Goal: Download file/media

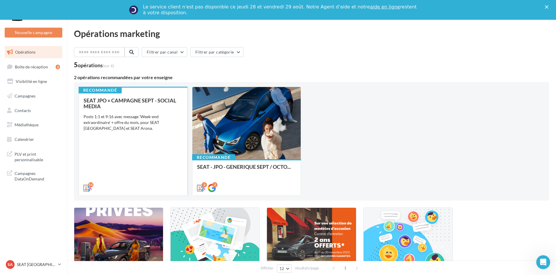
click at [106, 172] on div "SEAT JPO + CAMPAGNE SEPT - SOCIAL MEDIA Posts 1:1 et 9:16 avec message 'Week-en…" at bounding box center [132, 143] width 99 height 93
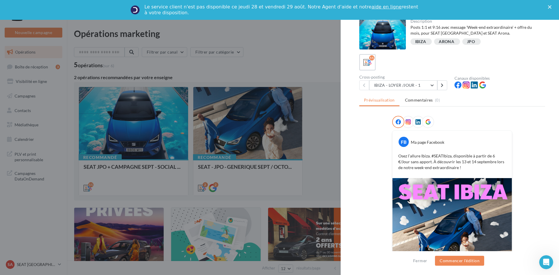
click at [384, 66] on div "11" at bounding box center [452, 62] width 186 height 16
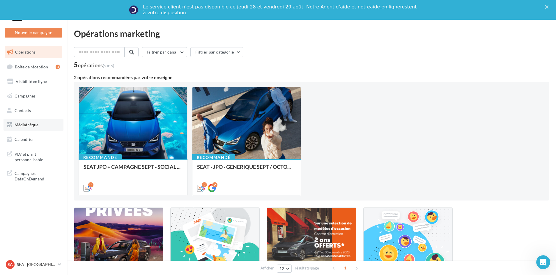
click at [27, 127] on span "Médiathèque" at bounding box center [27, 124] width 24 height 5
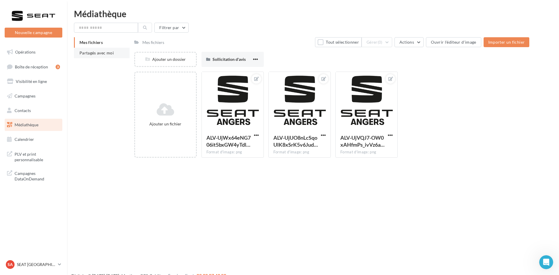
click at [82, 52] on span "Partagés avec moi" at bounding box center [96, 52] width 34 height 5
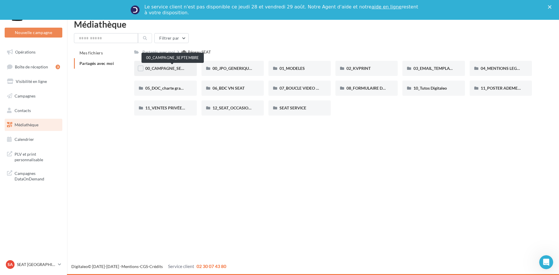
click at [170, 67] on span "00_CAMPAGNE_SEPTEMBRE" at bounding box center [172, 68] width 54 height 5
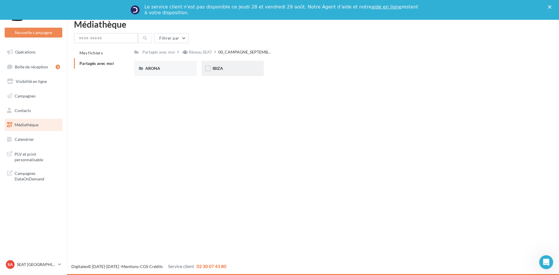
click at [218, 71] on div "IBIZA" at bounding box center [232, 68] width 40 height 6
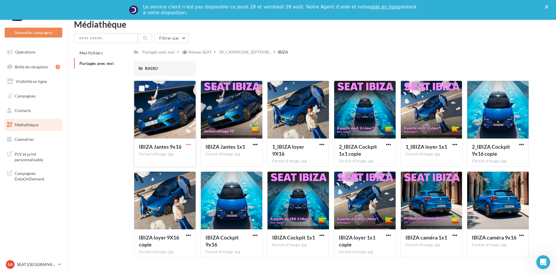
click at [190, 145] on span "button" at bounding box center [188, 144] width 5 height 5
click at [181, 160] on button "Télécharger" at bounding box center [163, 155] width 58 height 15
click at [256, 145] on span "button" at bounding box center [255, 144] width 5 height 5
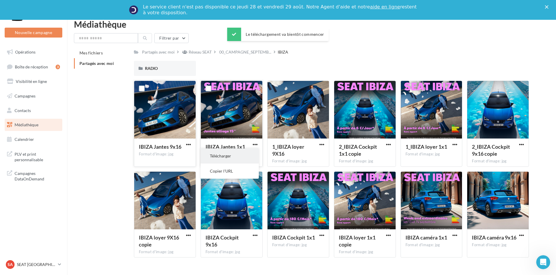
click at [249, 157] on button "Télécharger" at bounding box center [229, 155] width 58 height 15
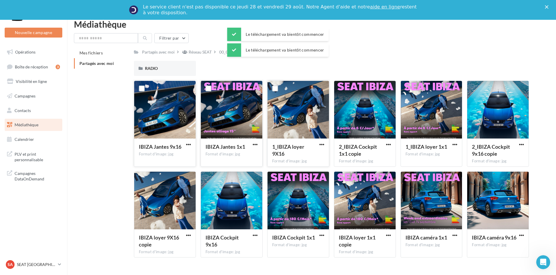
click at [320, 141] on div at bounding box center [321, 144] width 7 height 6
click at [325, 145] on button "button" at bounding box center [321, 145] width 7 height 6
click at [301, 159] on button "Télécharger" at bounding box center [296, 155] width 58 height 15
click at [387, 145] on span "button" at bounding box center [388, 144] width 5 height 5
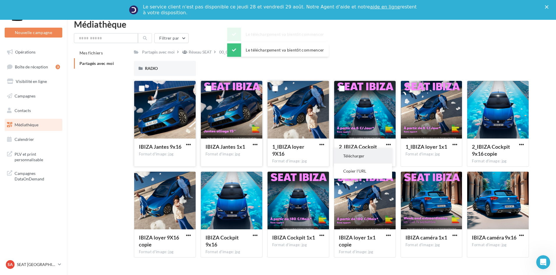
click at [369, 160] on button "Télécharger" at bounding box center [363, 155] width 58 height 15
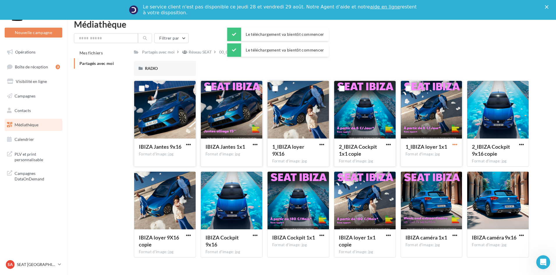
click at [455, 144] on span "button" at bounding box center [454, 144] width 5 height 5
click at [438, 155] on button "Télécharger" at bounding box center [429, 155] width 58 height 15
click at [520, 145] on span "button" at bounding box center [521, 144] width 5 height 5
click at [496, 155] on button "Télécharger" at bounding box center [496, 155] width 58 height 15
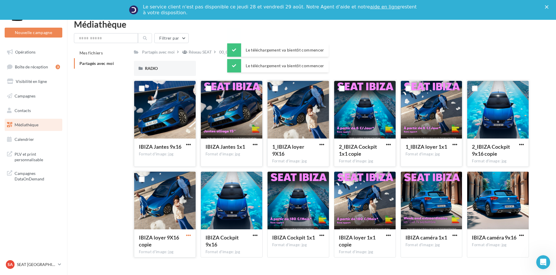
click at [190, 233] on span "button" at bounding box center [188, 235] width 5 height 5
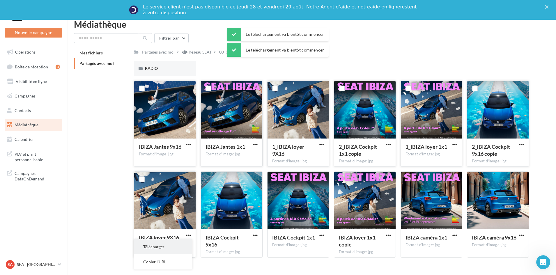
click at [182, 243] on button "Télécharger" at bounding box center [163, 246] width 58 height 15
click at [256, 236] on span "button" at bounding box center [255, 235] width 5 height 5
click at [244, 247] on button "Télécharger" at bounding box center [229, 246] width 58 height 15
click at [320, 234] on span "button" at bounding box center [321, 235] width 5 height 5
click at [305, 244] on button "Télécharger" at bounding box center [296, 246] width 58 height 15
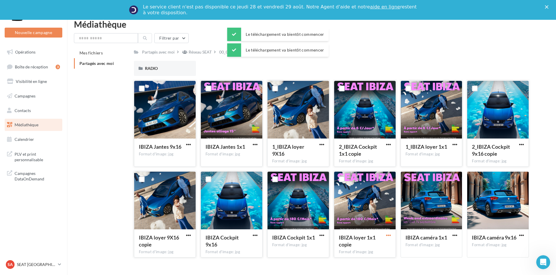
click at [386, 234] on span "button" at bounding box center [388, 235] width 5 height 5
click at [374, 243] on button "Télécharger" at bounding box center [363, 246] width 58 height 15
click at [456, 236] on span "button" at bounding box center [454, 235] width 5 height 5
drag, startPoint x: 430, startPoint y: 249, endPoint x: 454, endPoint y: 250, distance: 24.4
click at [430, 249] on button "Télécharger" at bounding box center [429, 246] width 58 height 15
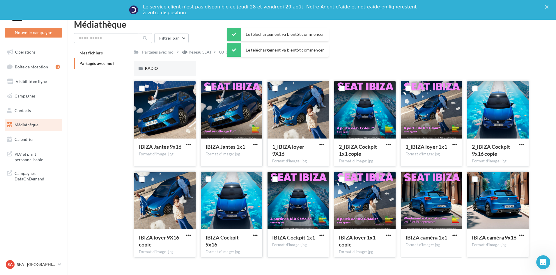
click at [518, 236] on button "button" at bounding box center [521, 236] width 7 height 6
click at [501, 252] on button "Télécharger" at bounding box center [496, 246] width 58 height 15
drag, startPoint x: 243, startPoint y: 51, endPoint x: 217, endPoint y: 58, distance: 27.0
click at [243, 51] on span "00_CAMPAGNE_SEPTEMB..." at bounding box center [245, 52] width 52 height 6
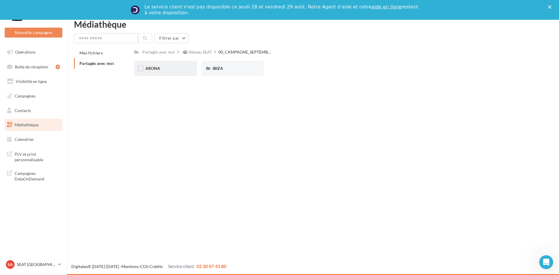
click at [162, 62] on div "ARONA" at bounding box center [165, 68] width 62 height 15
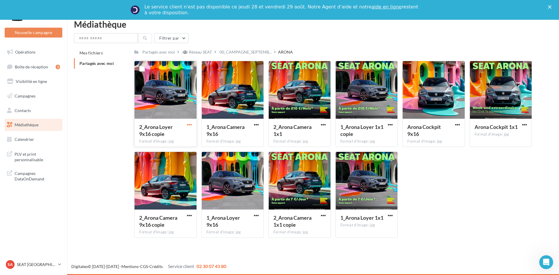
click at [188, 127] on span "button" at bounding box center [189, 124] width 5 height 5
click at [186, 146] on button "Copier l'URL" at bounding box center [164, 151] width 58 height 15
click at [193, 120] on div "2_Arona Loyer 9x16 copie Format d'image: jpg" at bounding box center [165, 132] width 62 height 27
click at [192, 122] on button "button" at bounding box center [189, 125] width 7 height 6
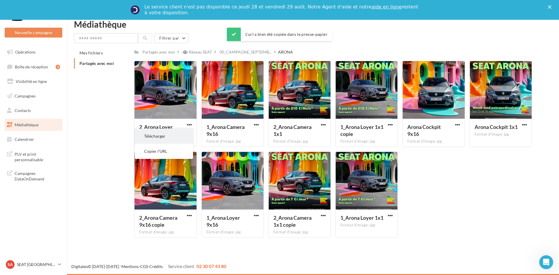
click at [179, 135] on button "Télécharger" at bounding box center [164, 136] width 58 height 15
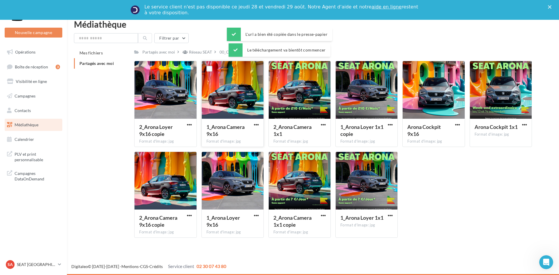
click at [253, 125] on button "button" at bounding box center [256, 125] width 7 height 6
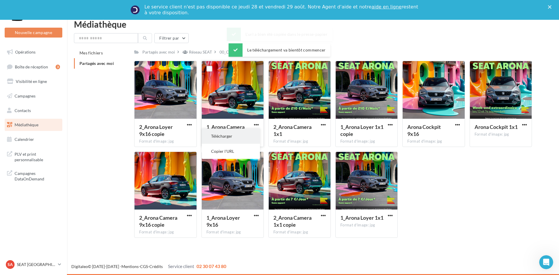
click at [245, 133] on button "Télécharger" at bounding box center [231, 136] width 58 height 15
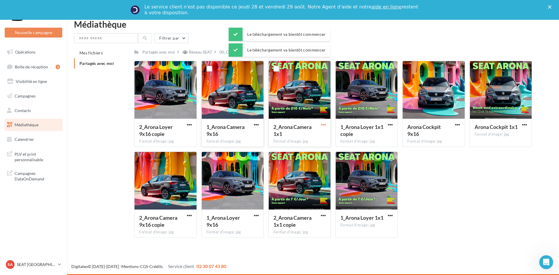
click at [324, 127] on span "button" at bounding box center [323, 124] width 5 height 5
drag, startPoint x: 321, startPoint y: 128, endPoint x: 318, endPoint y: 132, distance: 5.2
click at [318, 132] on button "Télécharger" at bounding box center [298, 136] width 58 height 15
click at [391, 126] on span "button" at bounding box center [390, 124] width 5 height 5
click at [386, 135] on button "Télécharger" at bounding box center [364, 136] width 58 height 15
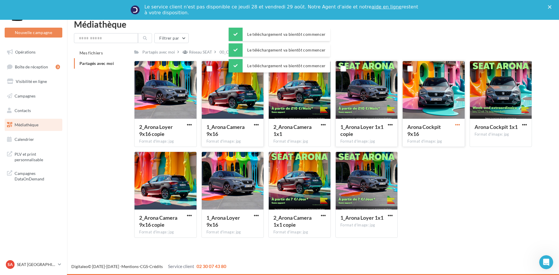
click at [456, 125] on span "button" at bounding box center [457, 124] width 5 height 5
drag, startPoint x: 455, startPoint y: 127, endPoint x: 452, endPoint y: 133, distance: 6.8
click at [450, 133] on button "Télécharger" at bounding box center [432, 136] width 58 height 15
click at [526, 126] on span "button" at bounding box center [524, 124] width 5 height 5
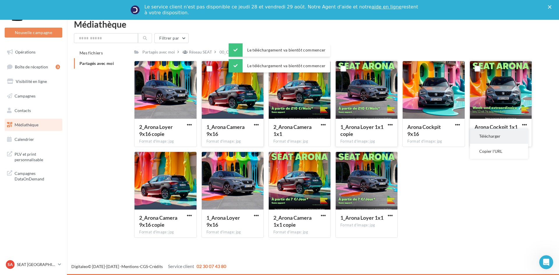
click at [511, 136] on button "Télécharger" at bounding box center [499, 136] width 58 height 15
click at [190, 216] on span "button" at bounding box center [189, 215] width 5 height 5
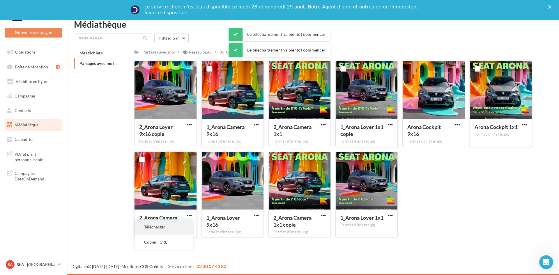
click at [186, 227] on button "Télécharger" at bounding box center [164, 226] width 58 height 15
click at [257, 216] on span "button" at bounding box center [256, 215] width 5 height 5
click at [250, 231] on button "Télécharger" at bounding box center [231, 226] width 58 height 15
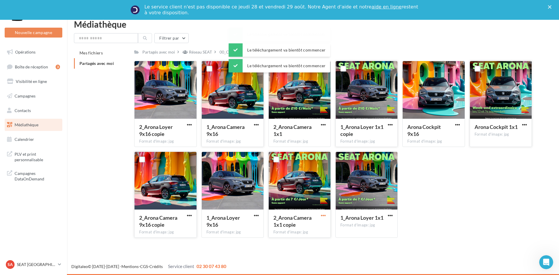
click at [323, 218] on span "button" at bounding box center [323, 215] width 5 height 5
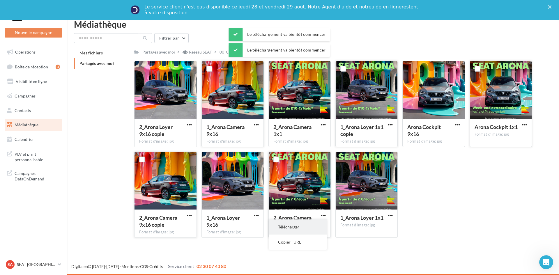
click at [306, 227] on button "Télécharger" at bounding box center [298, 226] width 58 height 15
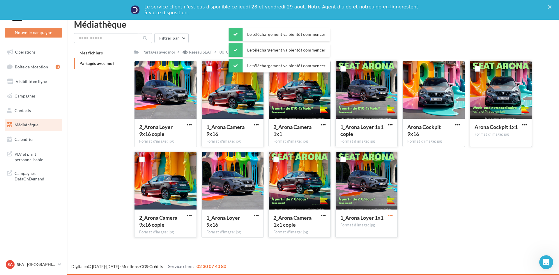
click at [390, 216] on span "button" at bounding box center [390, 215] width 5 height 5
click at [383, 226] on button "Télécharger" at bounding box center [364, 226] width 58 height 15
click at [457, 205] on div "2_Arona Loyer 9x16 copie Format d'image: jpg 2_Arona Loyer 9x16 copie 1_Arona C…" at bounding box center [335, 152] width 402 height 182
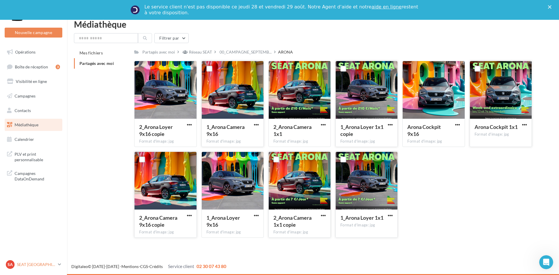
click at [23, 264] on p "SEAT [GEOGRAPHIC_DATA]" at bounding box center [36, 265] width 39 height 6
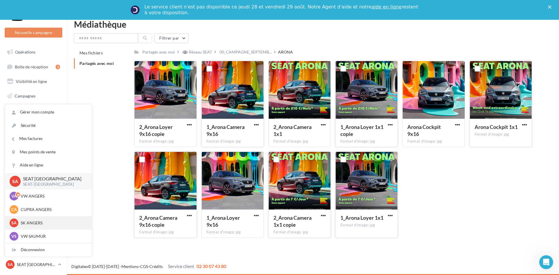
click at [24, 224] on p "SK ANGERS" at bounding box center [53, 223] width 64 height 6
